Goal: Check status: Check status

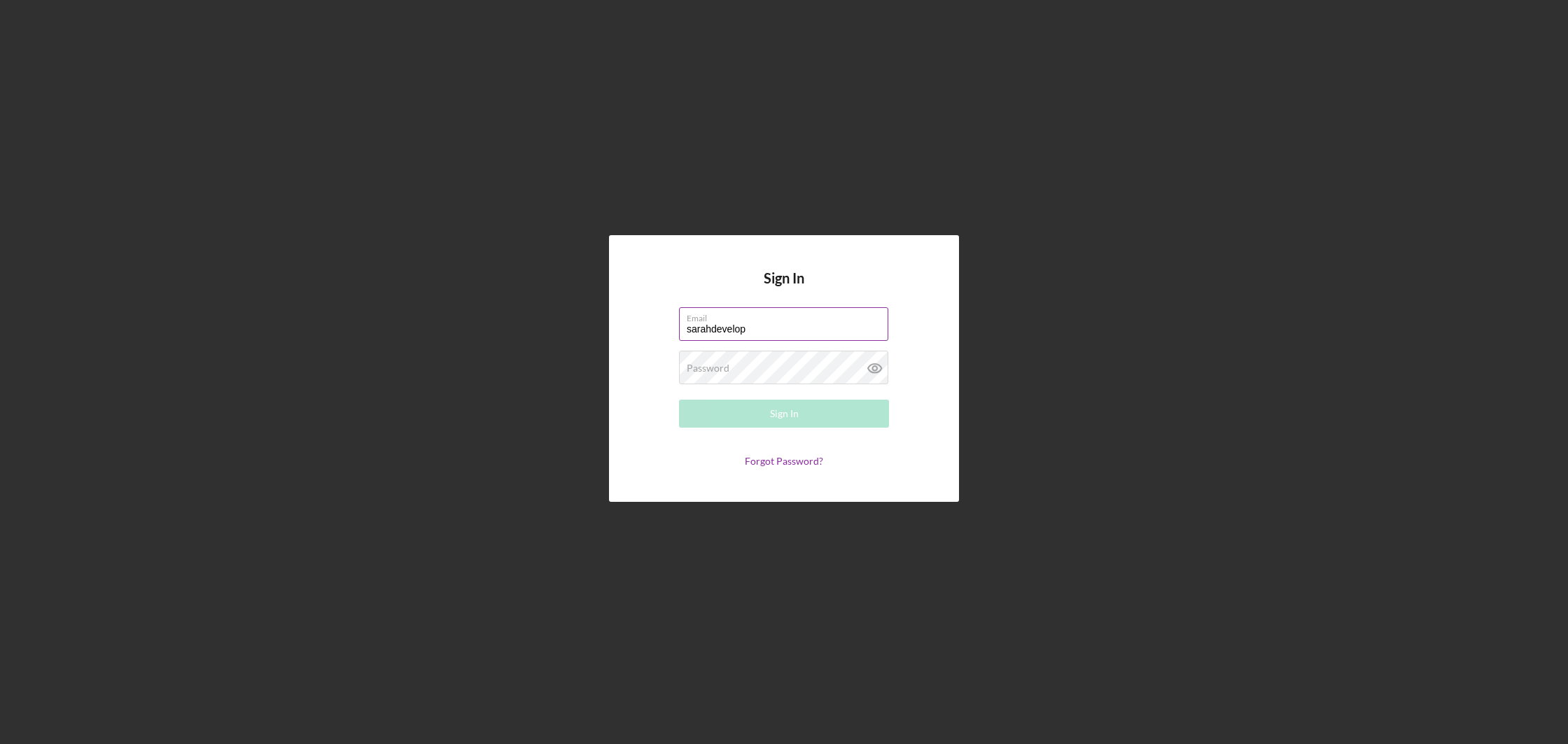
type input "[EMAIL_ADDRESS][DOMAIN_NAME]"
click at [735, 414] on button "Sign In" at bounding box center [784, 413] width 210 height 28
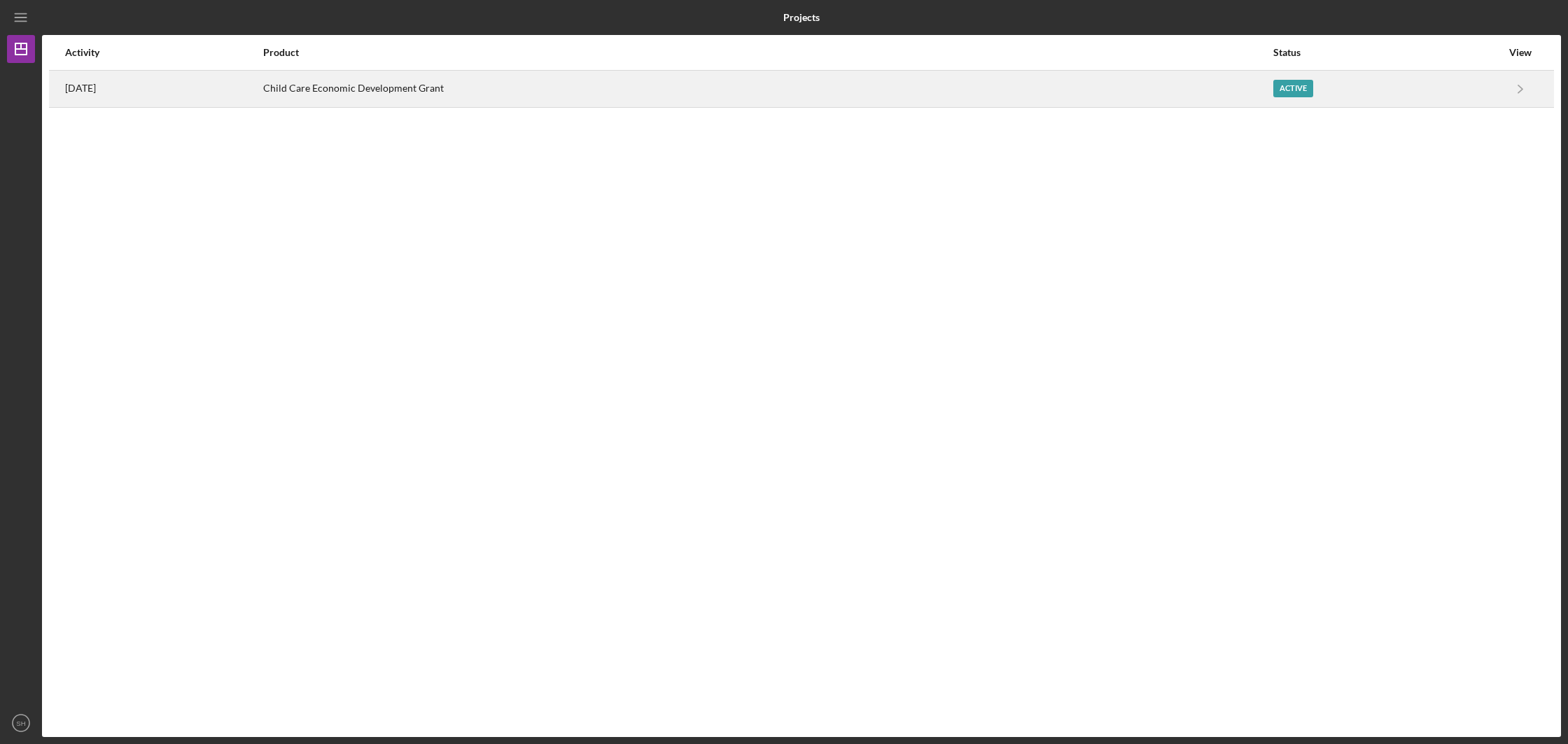
click at [1313, 93] on div "Active" at bounding box center [1293, 88] width 40 height 17
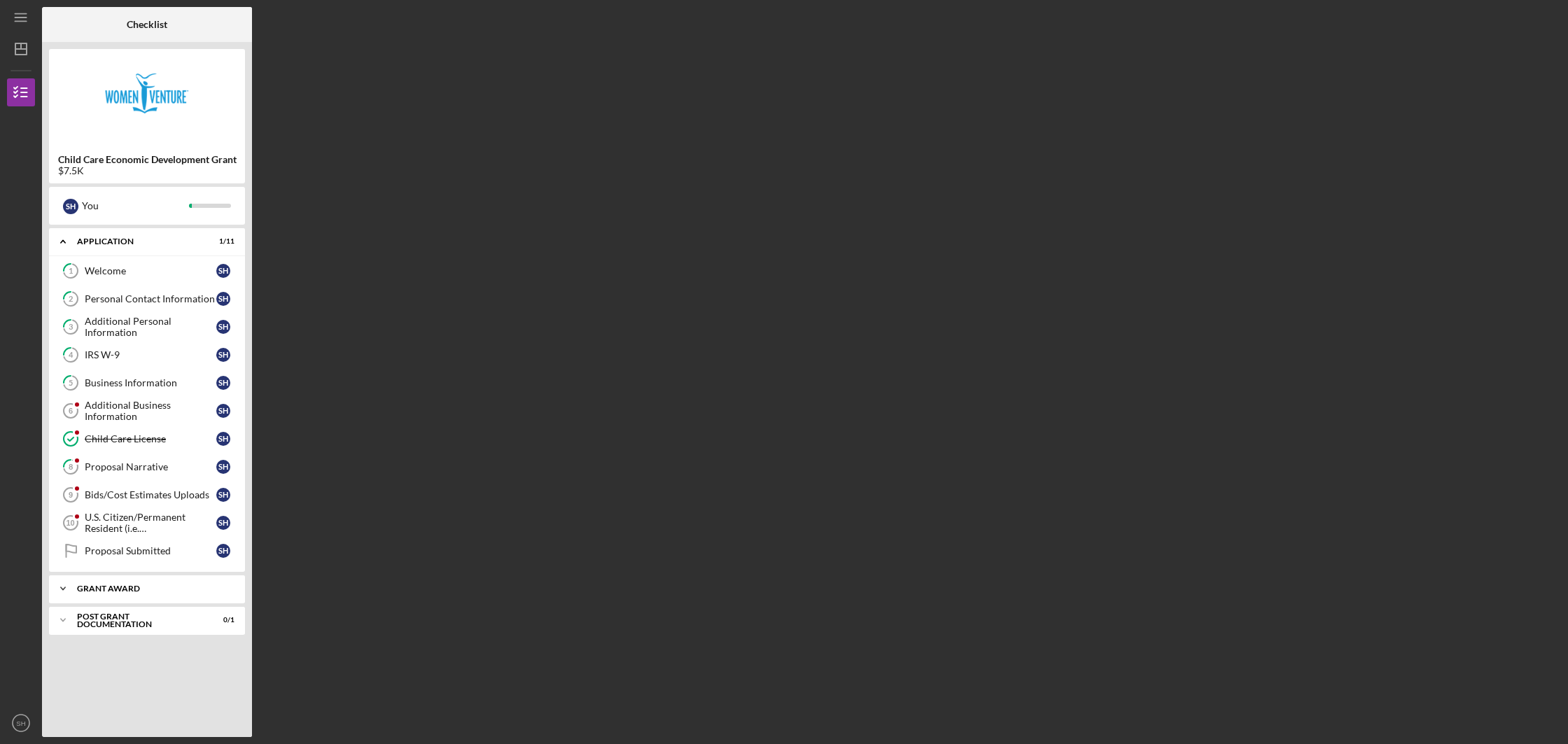
click at [120, 586] on div "Grant Award" at bounding box center [152, 588] width 150 height 8
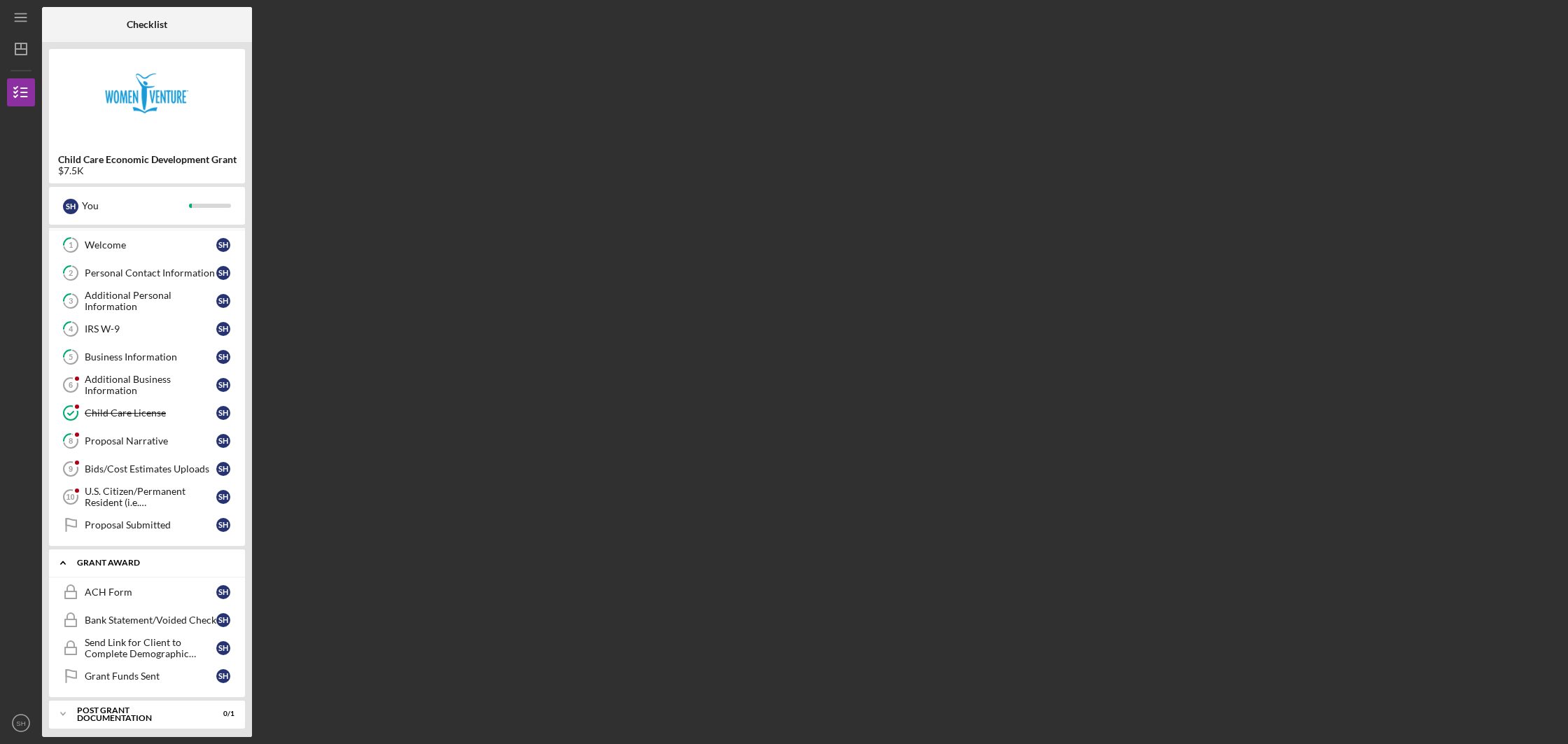
scroll to position [31, 0]
click at [157, 319] on div "IRS W-9" at bounding box center [150, 323] width 132 height 11
click at [152, 675] on div "Grant Funds Sent" at bounding box center [150, 670] width 132 height 11
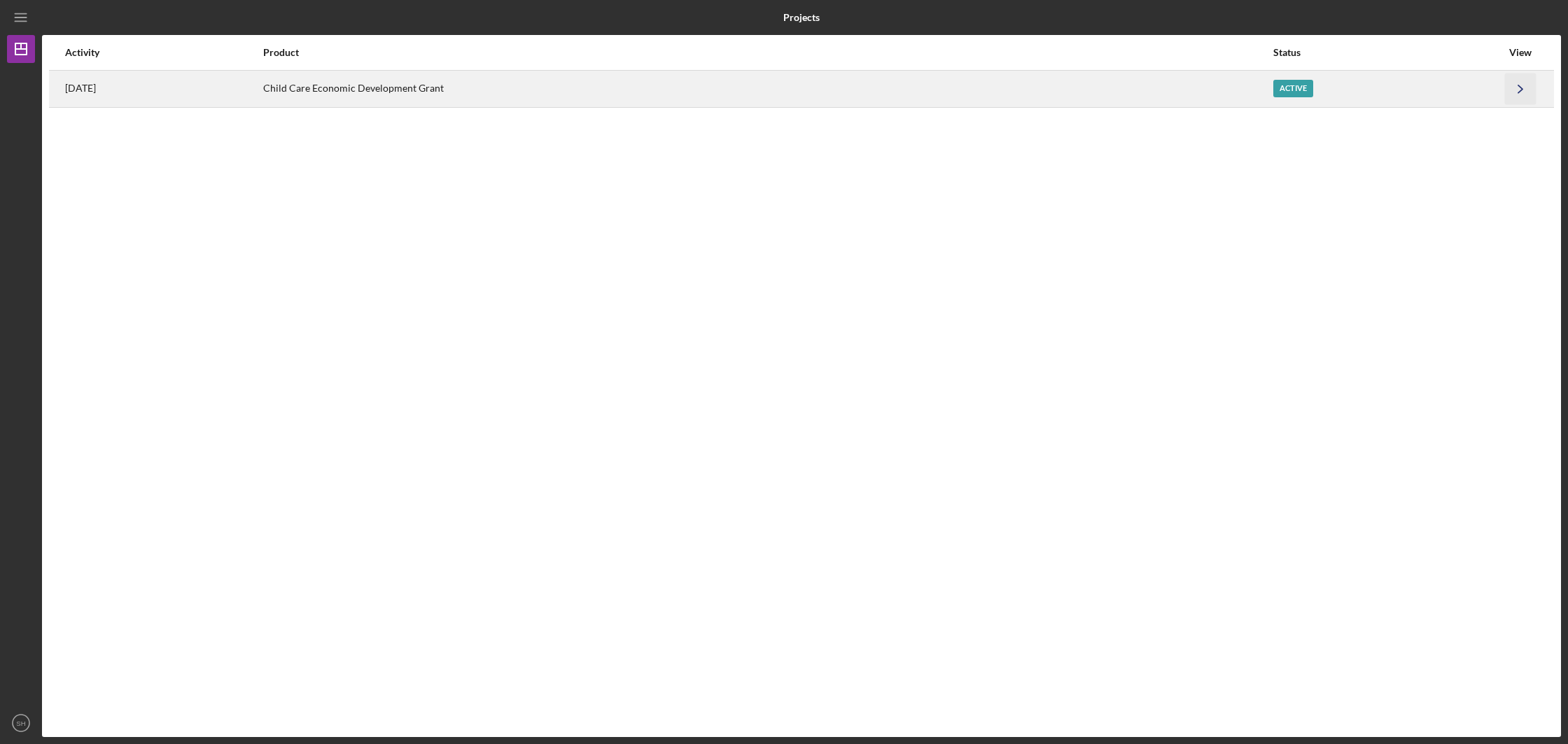
click at [1522, 87] on polyline "button" at bounding box center [1521, 88] width 4 height 7
